Goal: Task Accomplishment & Management: Manage account settings

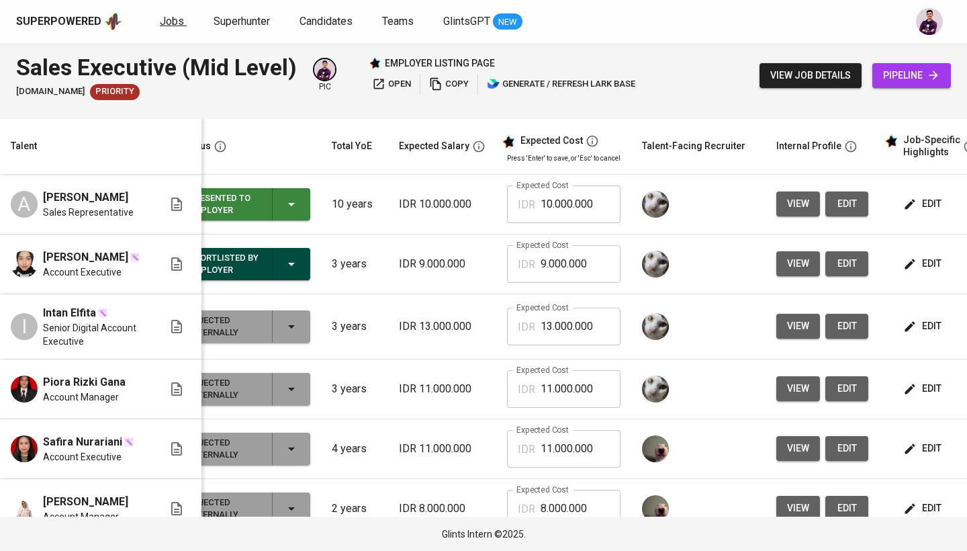
click at [165, 21] on span "Jobs" at bounding box center [172, 21] width 24 height 13
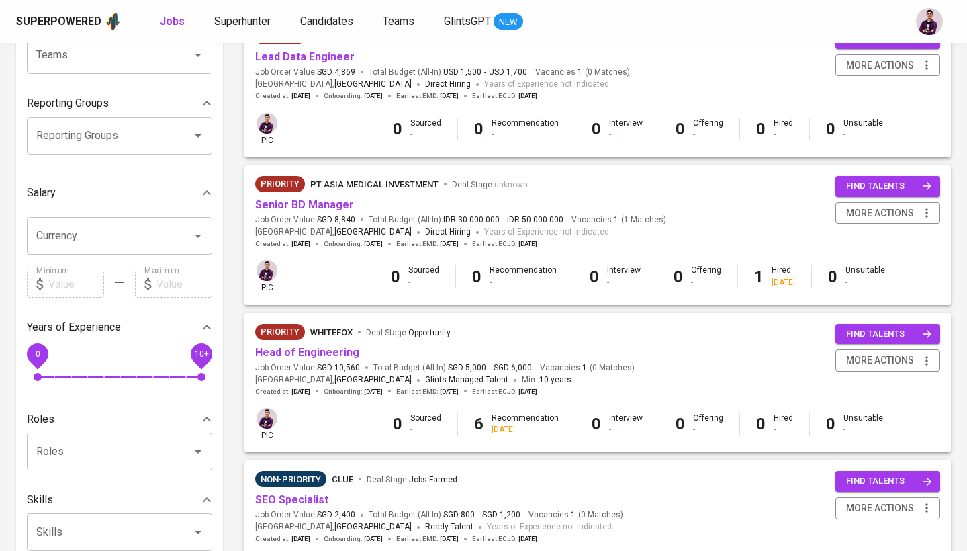
scroll to position [30, 0]
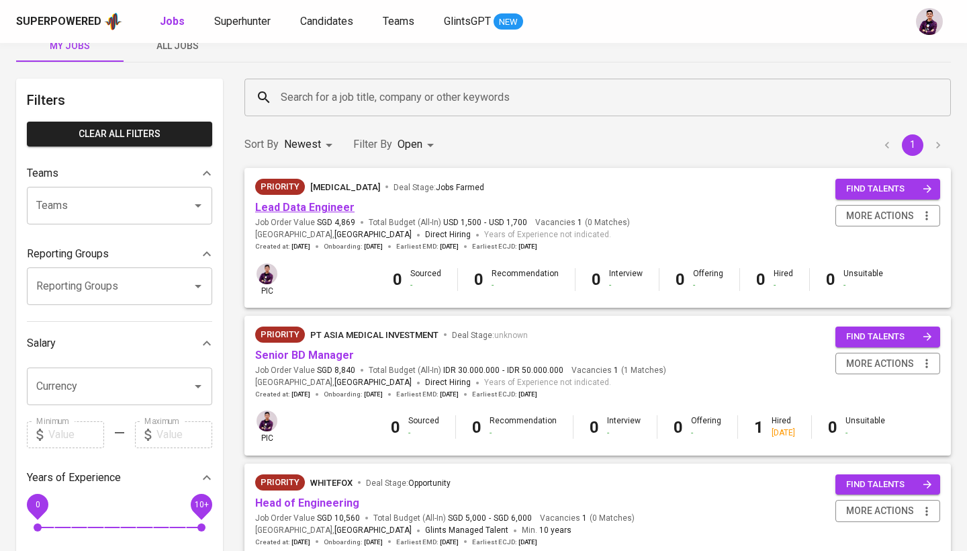
click at [333, 204] on link "Lead Data Engineer" at bounding box center [304, 207] width 99 height 13
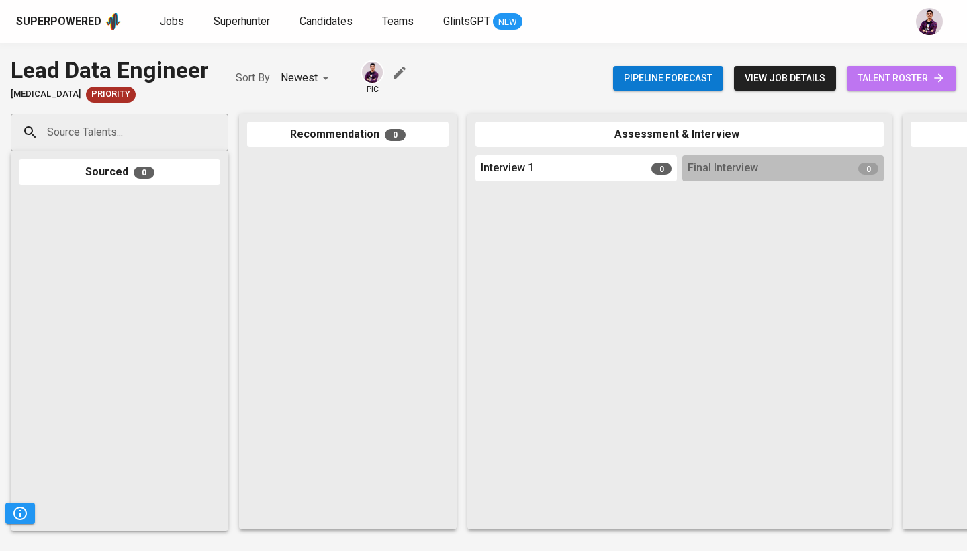
click at [875, 85] on span "talent roster" at bounding box center [902, 78] width 88 height 17
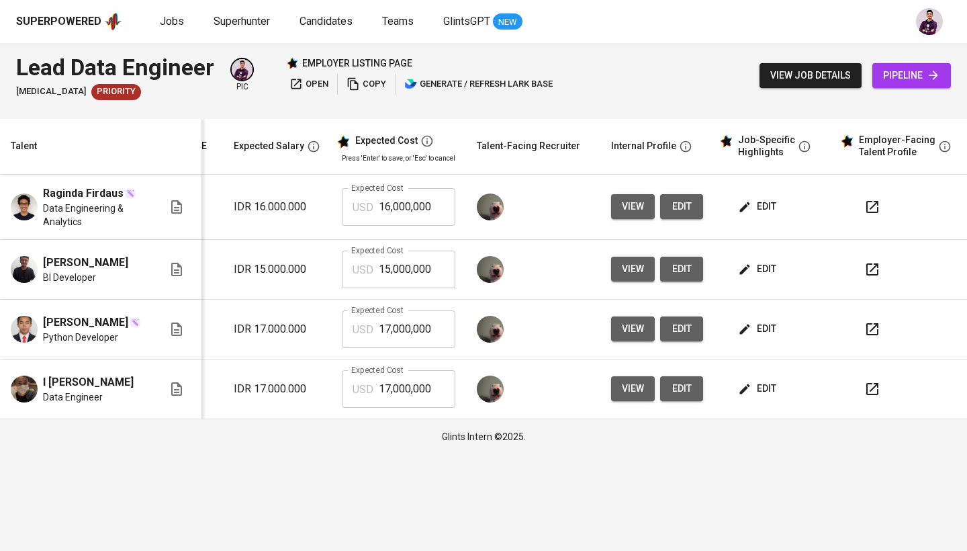
scroll to position [0, 193]
click at [763, 397] on span "edit" at bounding box center [760, 388] width 36 height 17
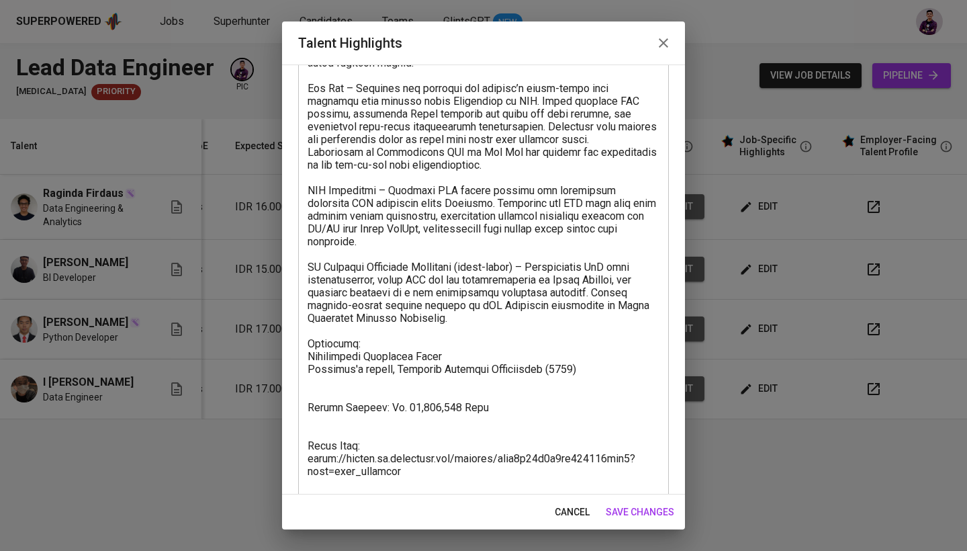
scroll to position [172, 0]
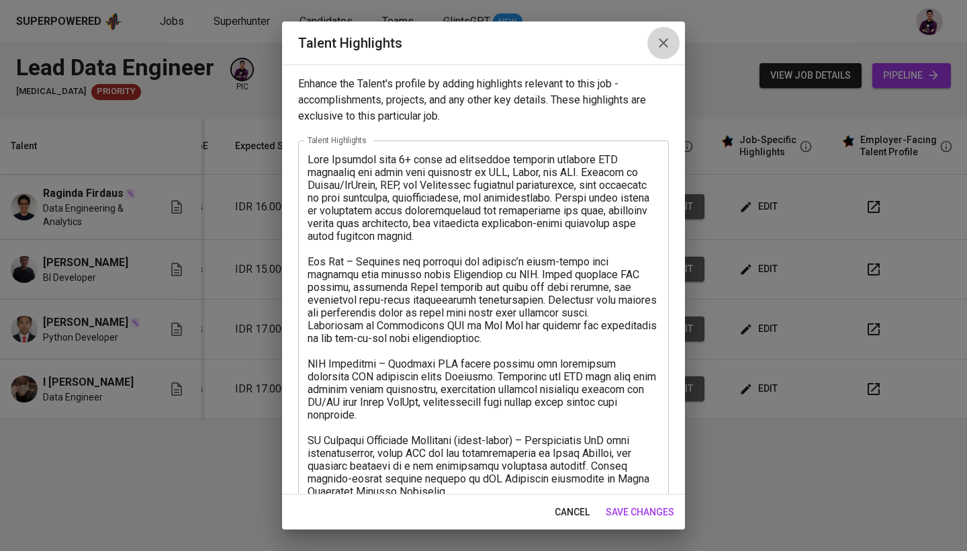
click at [670, 37] on icon "button" at bounding box center [664, 43] width 16 height 16
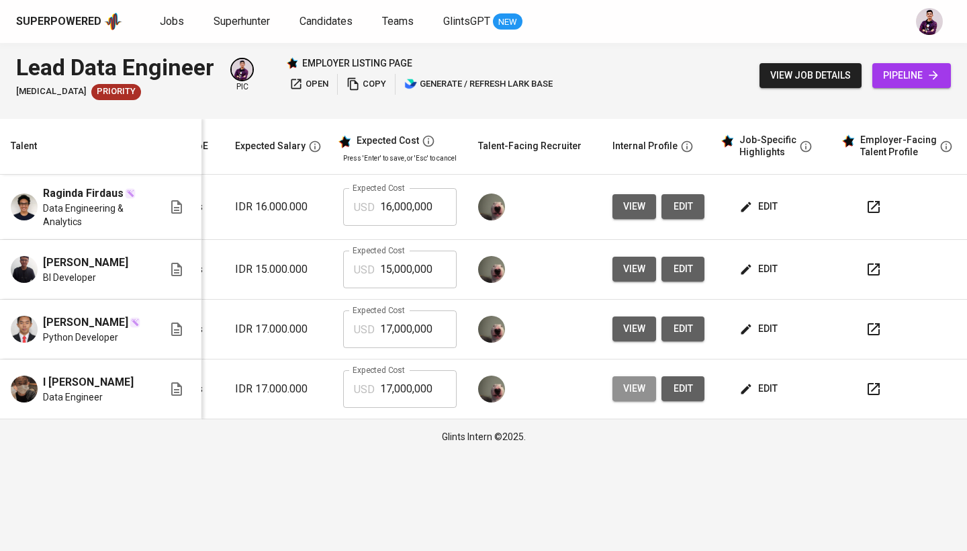
click at [633, 397] on span "view" at bounding box center [634, 388] width 22 height 17
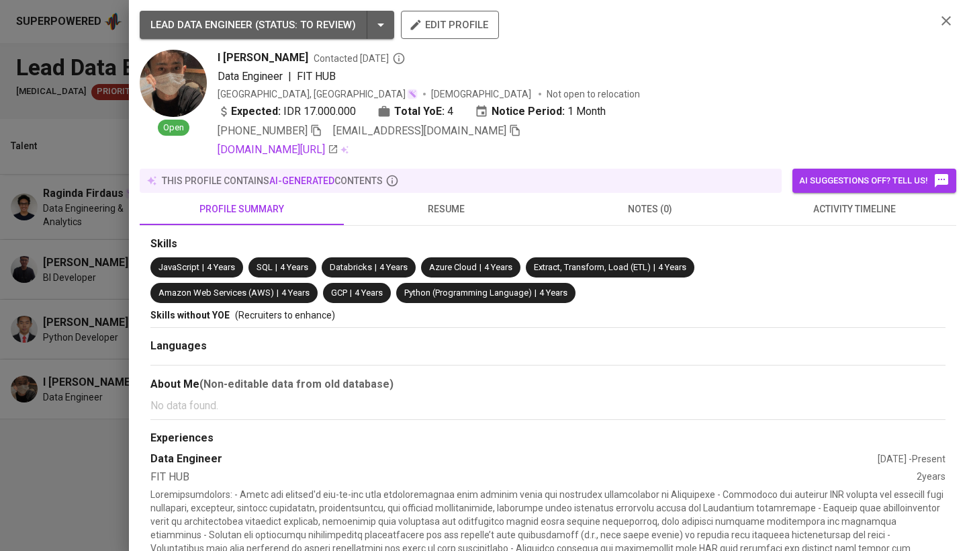
click at [436, 221] on button "resume" at bounding box center [446, 209] width 204 height 32
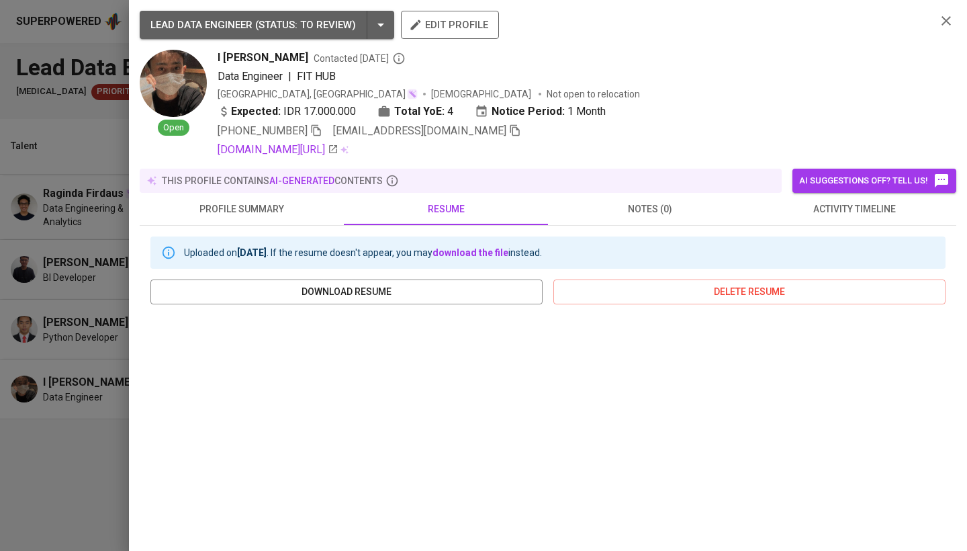
scroll to position [0, 0]
click at [946, 13] on icon "button" at bounding box center [947, 21] width 16 height 16
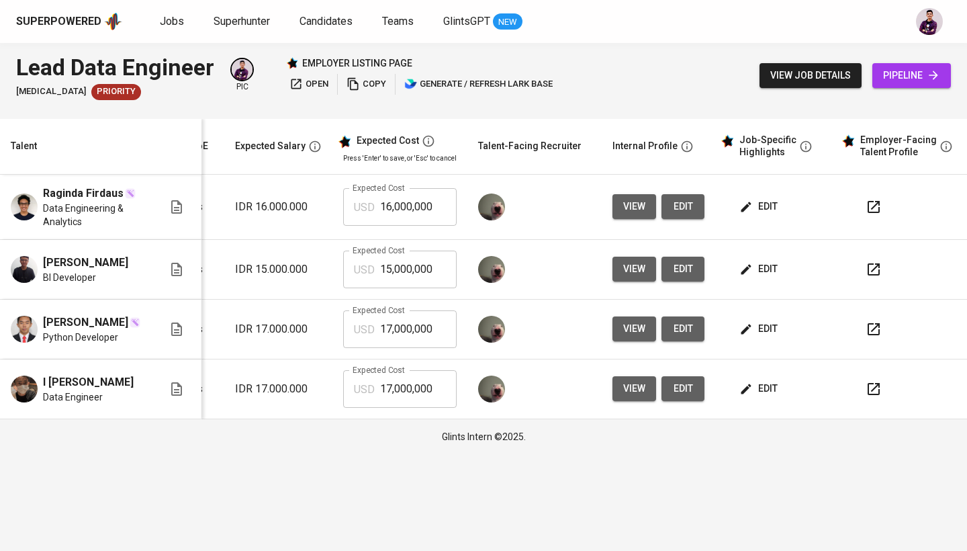
click at [642, 208] on button "view" at bounding box center [635, 206] width 44 height 25
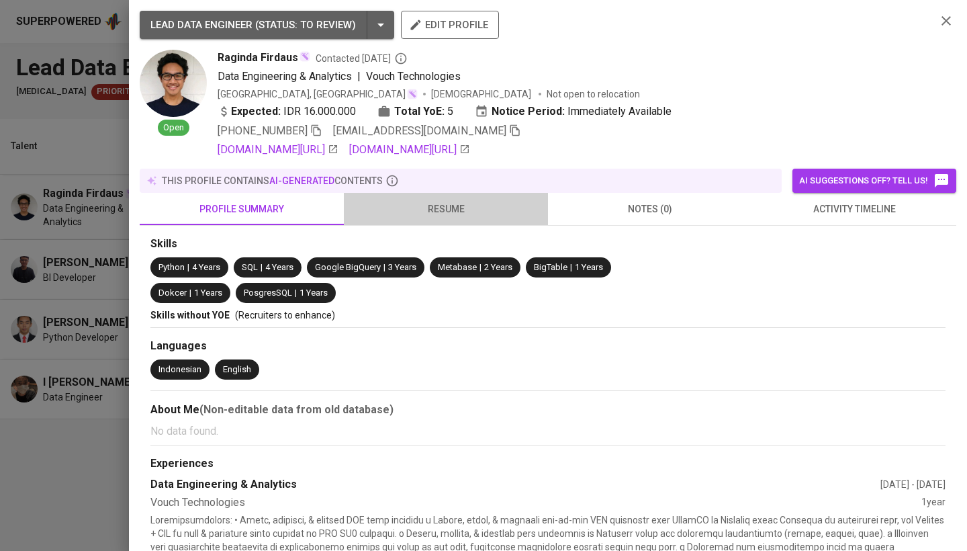
click at [445, 218] on button "resume" at bounding box center [446, 209] width 204 height 32
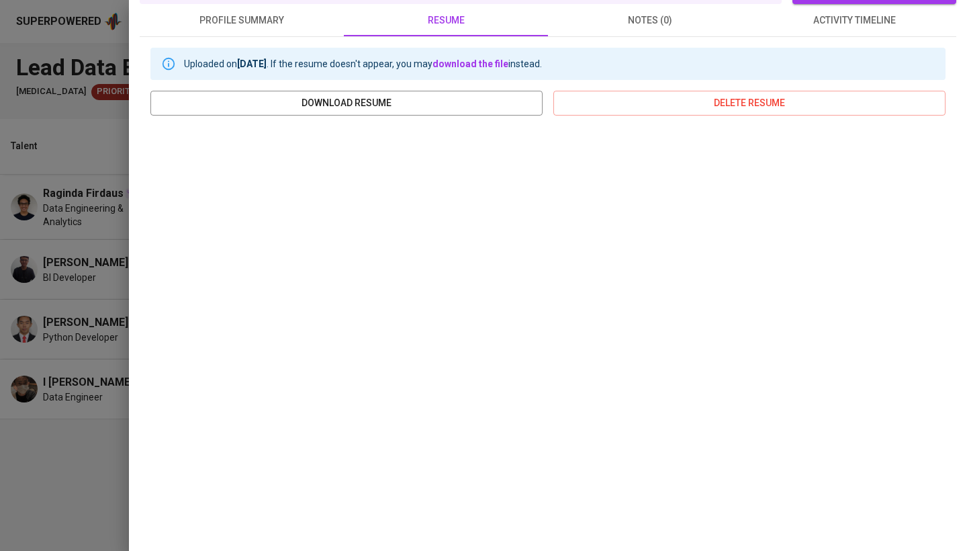
scroll to position [188, 0]
click at [123, 206] on div at bounding box center [483, 275] width 967 height 551
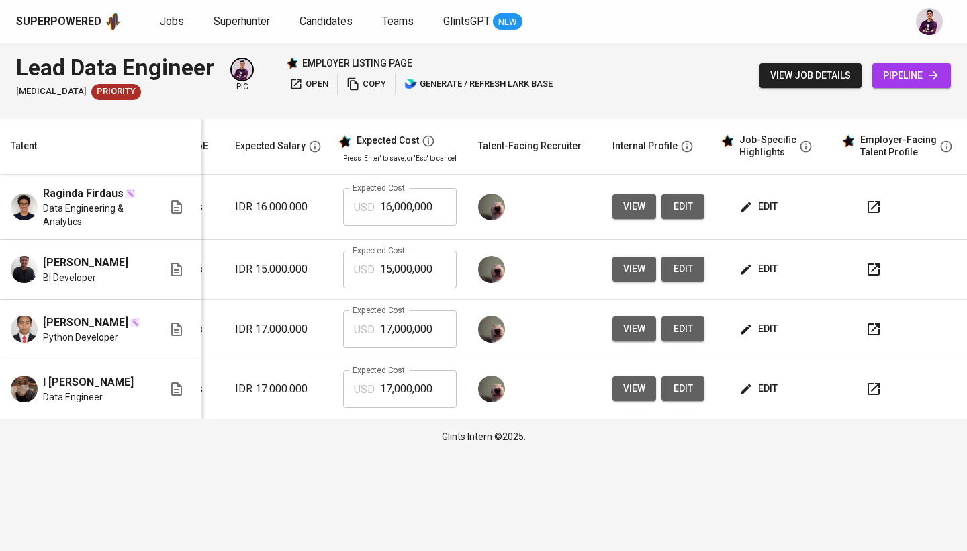
scroll to position [0, 0]
click at [640, 337] on span "view" at bounding box center [634, 328] width 22 height 17
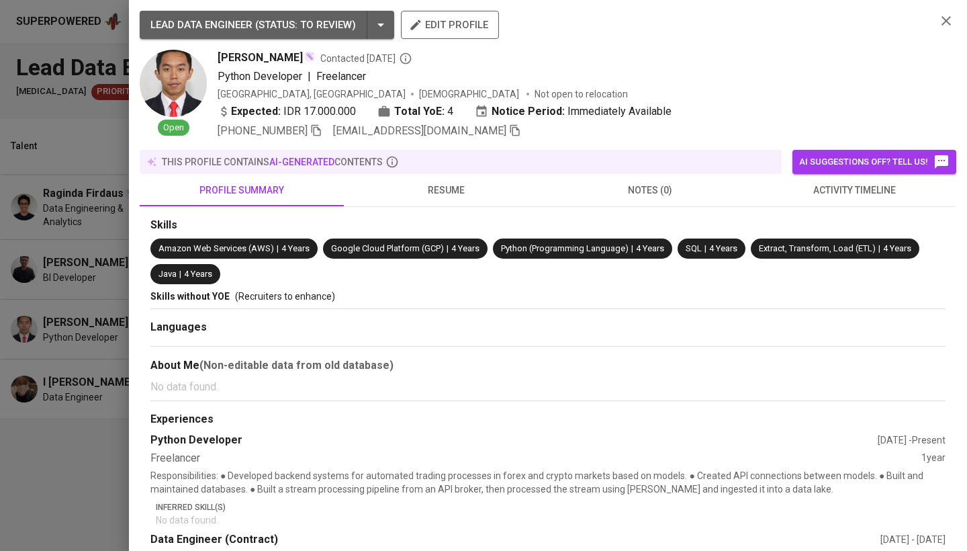
click at [442, 191] on span "resume" at bounding box center [446, 190] width 188 height 17
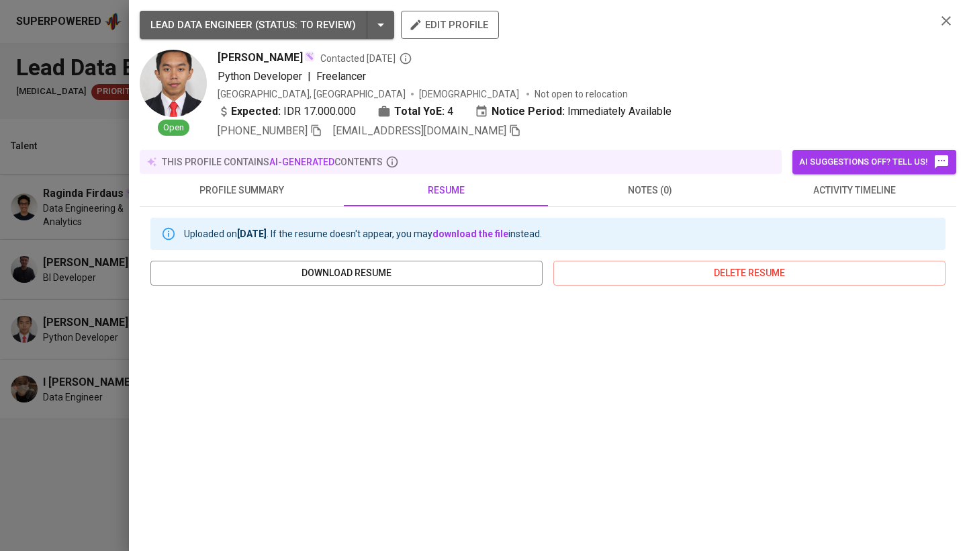
click at [944, 25] on icon "button" at bounding box center [947, 21] width 16 height 16
